Goal: Task Accomplishment & Management: Manage account settings

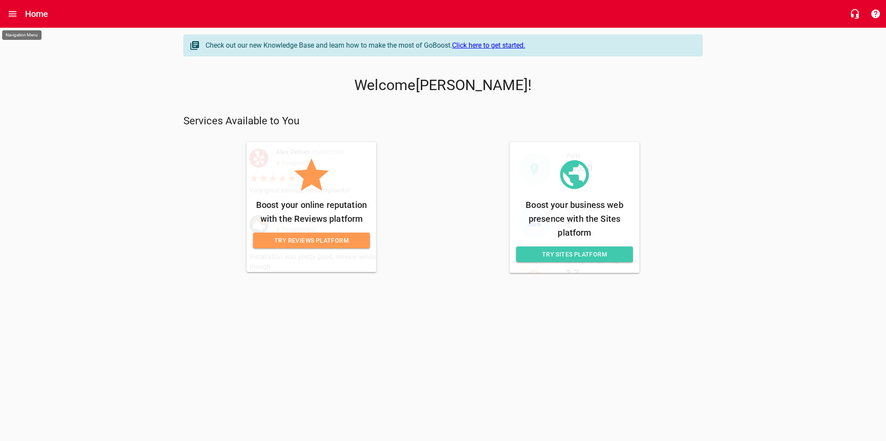
click at [13, 14] on icon "Open drawer" at bounding box center [13, 13] width 8 height 5
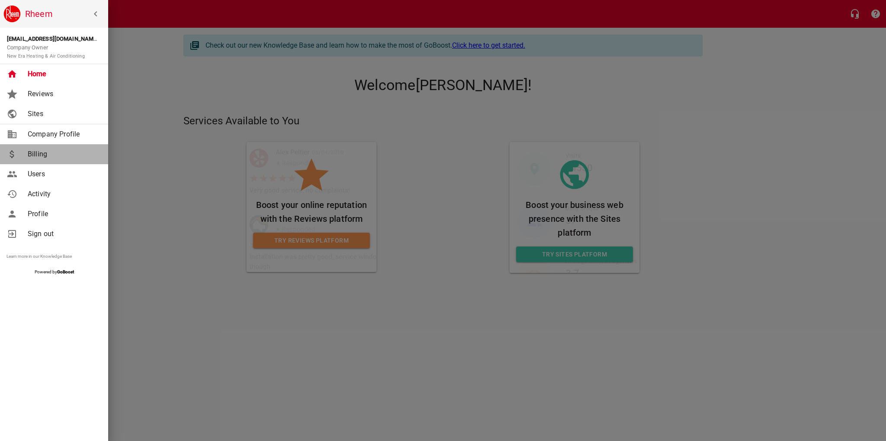
click at [38, 158] on span "Billing" at bounding box center [63, 154] width 70 height 10
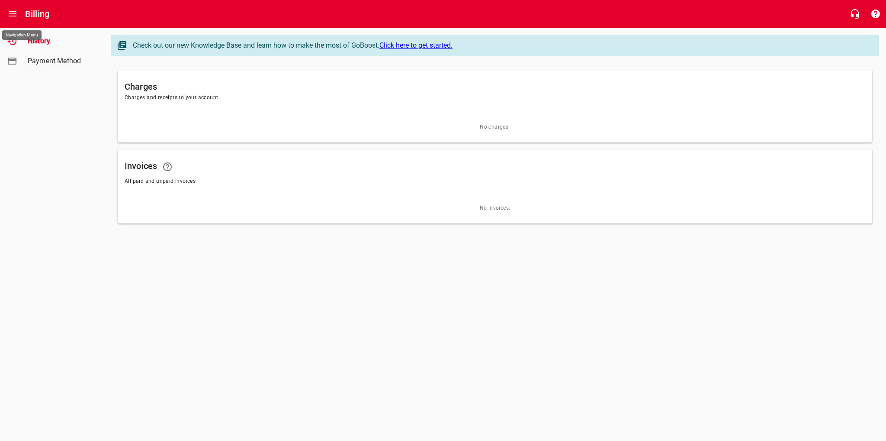
click at [10, 13] on icon "Open drawer" at bounding box center [12, 14] width 10 height 10
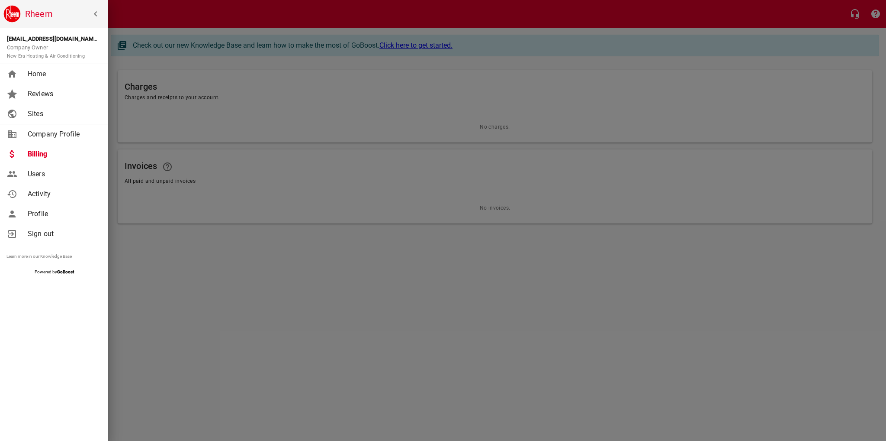
click at [34, 229] on span "Sign out" at bounding box center [63, 234] width 70 height 10
